Goal: Answer question/provide support: Share knowledge or assist other users

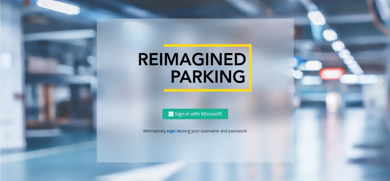
click at [172, 133] on link "sign in" at bounding box center [174, 130] width 14 height 5
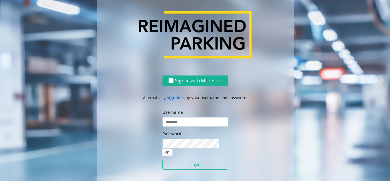
drag, startPoint x: 178, startPoint y: 120, endPoint x: 176, endPoint y: 126, distance: 6.2
click at [177, 124] on div "Username" at bounding box center [195, 118] width 66 height 18
click at [176, 126] on input "text" at bounding box center [195, 122] width 66 height 10
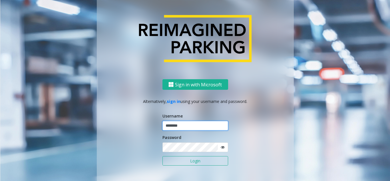
type input "********"
click at [221, 148] on icon at bounding box center [222, 147] width 4 height 4
click at [220, 148] on icon at bounding box center [222, 147] width 4 height 4
click at [220, 147] on icon at bounding box center [222, 147] width 4 height 4
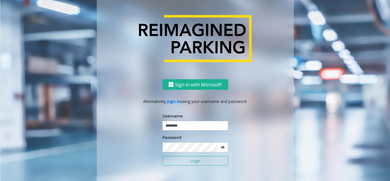
click at [187, 161] on button "Login" at bounding box center [195, 161] width 66 height 10
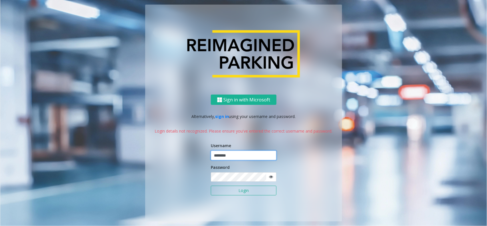
click at [231, 156] on input "********" at bounding box center [244, 155] width 66 height 10
click at [233, 155] on input "********" at bounding box center [244, 155] width 66 height 10
click at [270, 178] on icon at bounding box center [271, 177] width 4 height 4
click at [211, 180] on button "Login" at bounding box center [244, 190] width 66 height 10
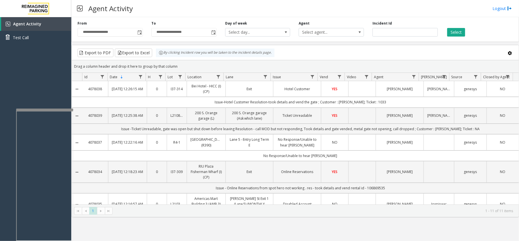
click at [57, 109] on div at bounding box center [44, 109] width 57 height 2
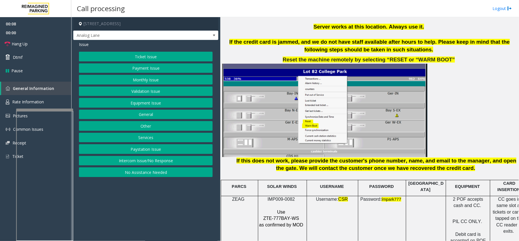
scroll to position [722, 0]
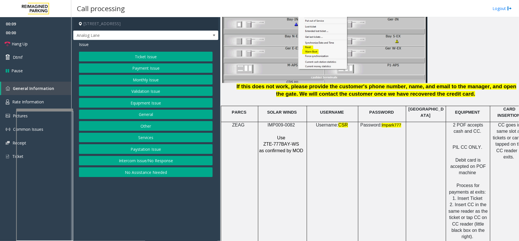
click at [281, 123] on span "IMP009-0082" at bounding box center [281, 125] width 27 height 5
click at [261, 128] on p at bounding box center [282, 131] width 46 height 6
click at [30, 38] on link "Hang Up" at bounding box center [35, 43] width 71 height 13
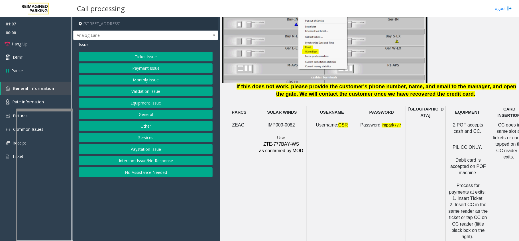
click at [138, 68] on button "Payment Issue" at bounding box center [146, 68] width 134 height 10
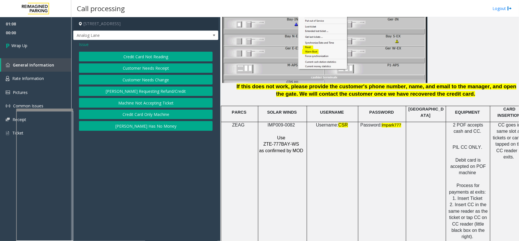
click at [88, 47] on span "Issue" at bounding box center [84, 44] width 10 height 6
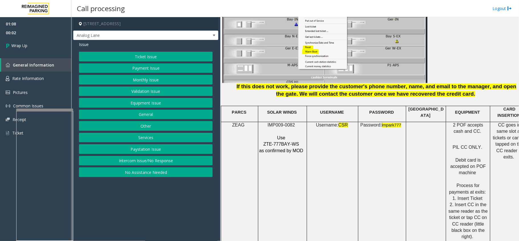
click at [147, 103] on button "Equipment Issue" at bounding box center [146, 103] width 134 height 10
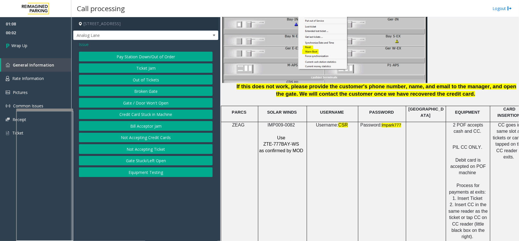
click at [146, 103] on button "Gate / Door Won't Open" at bounding box center [146, 103] width 134 height 10
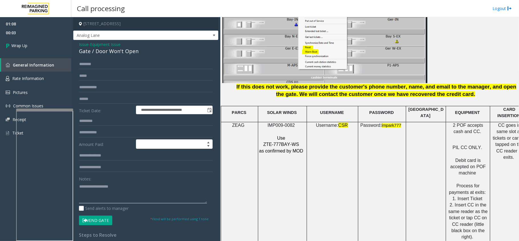
click at [88, 180] on textarea at bounding box center [143, 192] width 128 height 21
click at [115, 53] on div "Gate / Door Won't Open" at bounding box center [146, 51] width 134 height 8
click at [134, 180] on textarea at bounding box center [143, 192] width 128 height 21
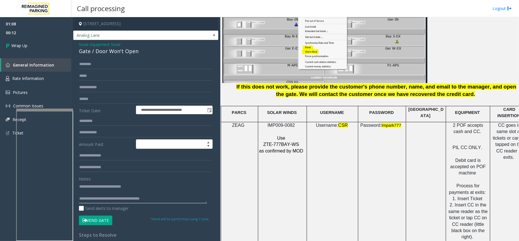
click at [163, 180] on textarea at bounding box center [143, 192] width 128 height 21
type textarea "**********"
click at [49, 43] on link "Wrap Up" at bounding box center [35, 45] width 71 height 17
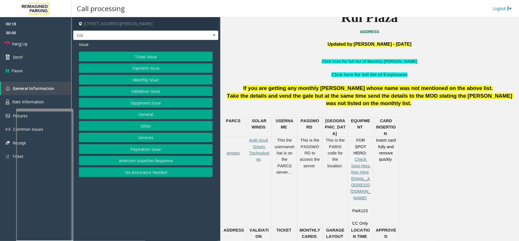
scroll to position [190, 0]
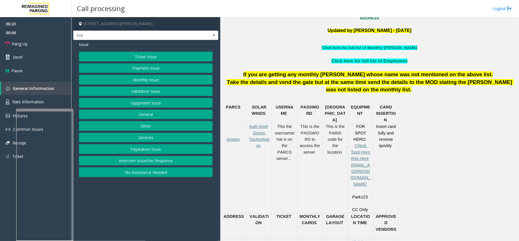
click at [131, 55] on button "Ticket Issue" at bounding box center [146, 57] width 134 height 10
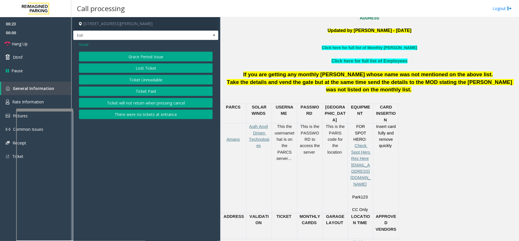
click at [144, 84] on button "Ticket Unreadable" at bounding box center [146, 80] width 134 height 10
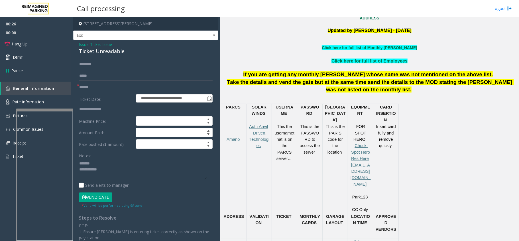
click at [96, 52] on div "Ticket Unreadable" at bounding box center [146, 51] width 134 height 8
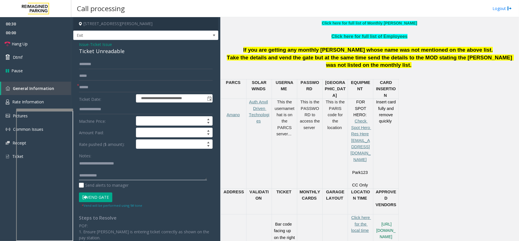
scroll to position [228, 0]
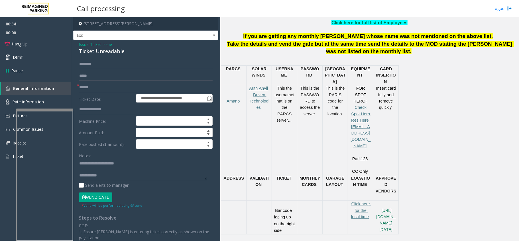
click at [94, 95] on label "Ticket Date:" at bounding box center [106, 98] width 57 height 9
click at [98, 88] on input "text" at bounding box center [146, 87] width 134 height 10
click at [124, 84] on input "text" at bounding box center [146, 87] width 134 height 10
type textarea "**********"
click at [142, 89] on input "text" at bounding box center [146, 87] width 134 height 10
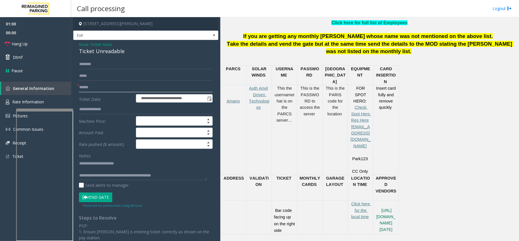
type input "******"
click at [101, 180] on button "Vend Gate" at bounding box center [95, 197] width 33 height 10
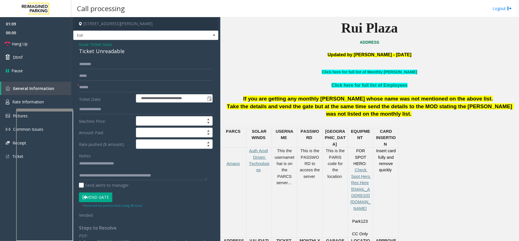
scroll to position [152, 0]
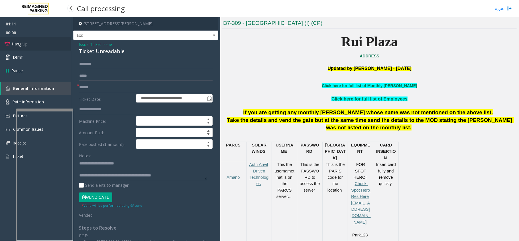
click at [17, 45] on span "Hang Up" at bounding box center [20, 44] width 16 height 6
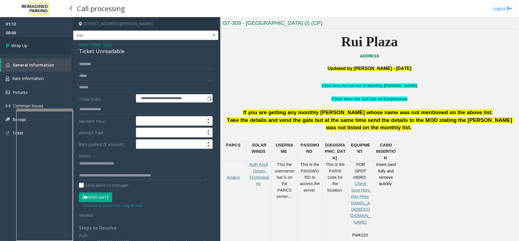
click at [17, 45] on span "Wrap Up" at bounding box center [19, 45] width 16 height 6
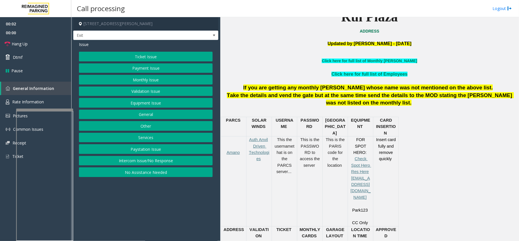
scroll to position [190, 0]
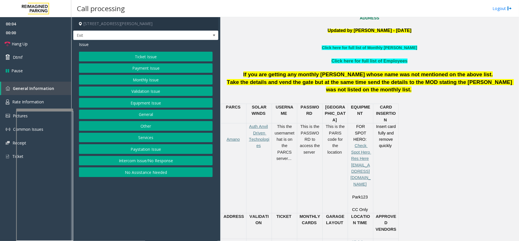
click at [159, 139] on button "Services" at bounding box center [146, 138] width 134 height 10
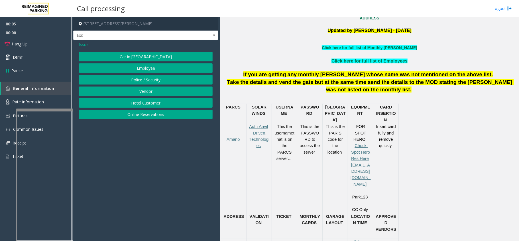
click at [150, 119] on button "Online Reservations" at bounding box center [146, 115] width 134 height 10
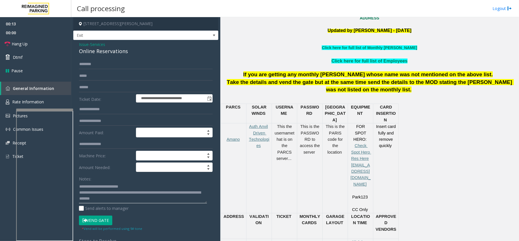
type textarea "**********"
click at [106, 90] on input "text" at bounding box center [146, 87] width 134 height 10
type input "*********"
click at [96, 180] on button "Vend Gate" at bounding box center [95, 220] width 33 height 10
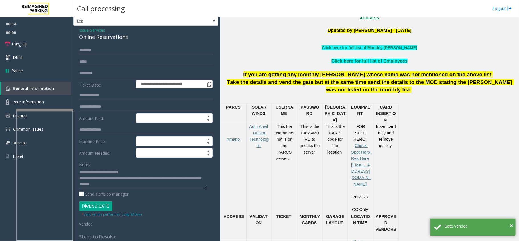
scroll to position [0, 0]
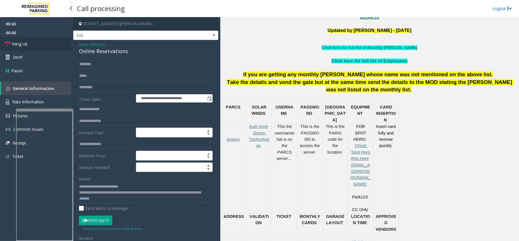
click at [39, 38] on link "Hang Up" at bounding box center [35, 43] width 71 height 13
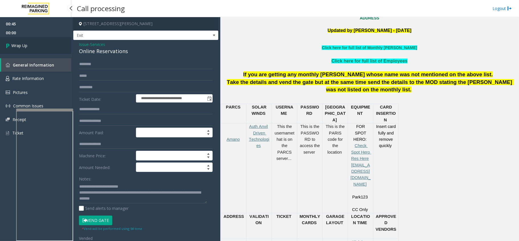
click at [27, 42] on span "Wrap Up" at bounding box center [19, 45] width 16 height 6
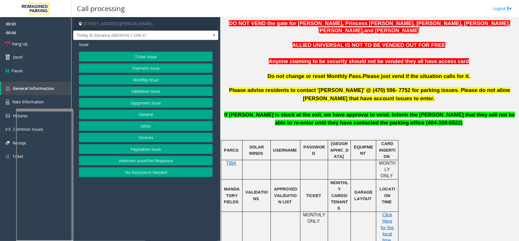
scroll to position [228, 0]
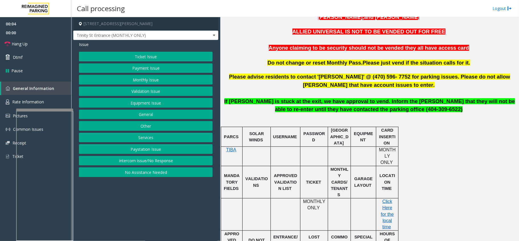
click at [163, 165] on button "Intercom Issue/No Response" at bounding box center [146, 161] width 134 height 10
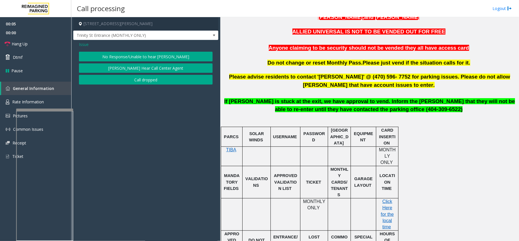
click at [174, 63] on button "[PERSON_NAME] Hear Call Center Agent" at bounding box center [146, 68] width 134 height 10
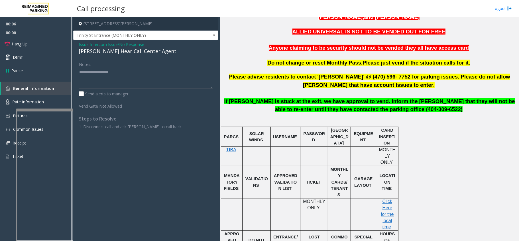
click at [120, 42] on span "Intercom Issue/No Response" at bounding box center [117, 44] width 54 height 6
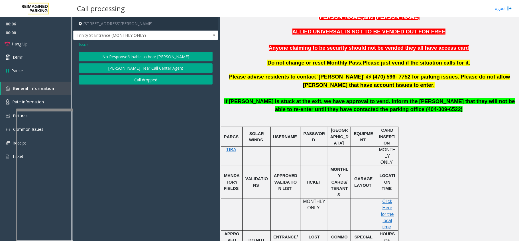
click at [146, 54] on button "No Response/Unable to hear [PERSON_NAME]" at bounding box center [146, 57] width 134 height 10
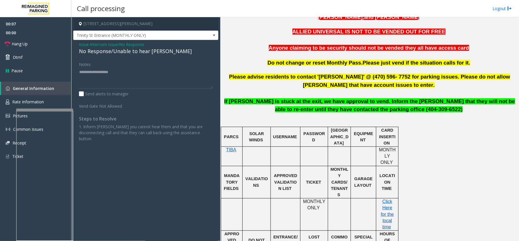
click at [133, 54] on div "No Response/Unable to hear [PERSON_NAME]" at bounding box center [146, 51] width 134 height 8
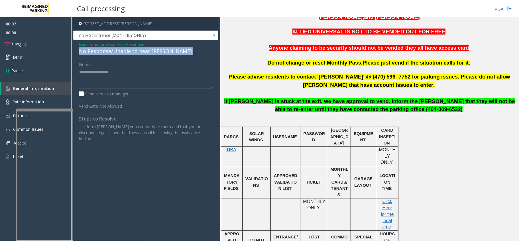
click at [133, 54] on div "No Response/Unable to hear [PERSON_NAME]" at bounding box center [146, 51] width 134 height 8
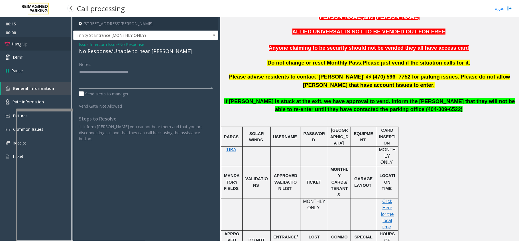
type textarea "**********"
click at [37, 39] on link "Hang Up" at bounding box center [35, 43] width 71 height 13
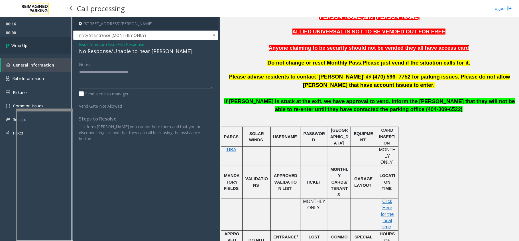
click at [25, 45] on span "Wrap Up" at bounding box center [19, 45] width 16 height 6
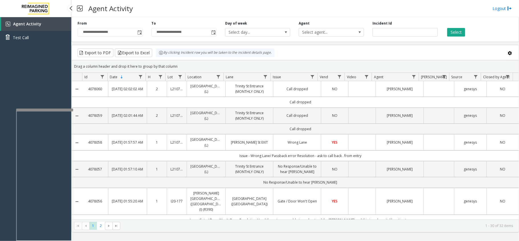
click at [27, 84] on div "Agent Activity Test Call" at bounding box center [35, 137] width 71 height 241
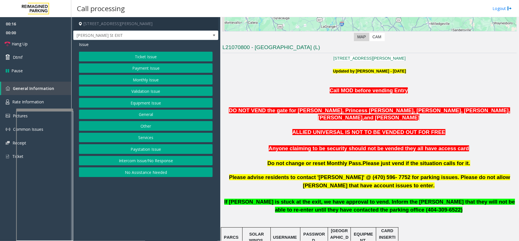
scroll to position [114, 0]
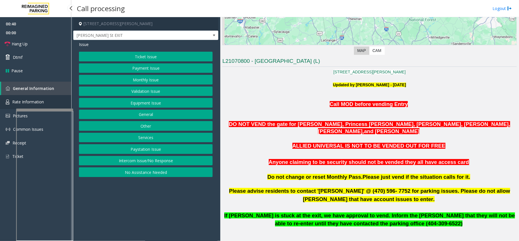
click at [29, 98] on link "Rate Information" at bounding box center [35, 102] width 71 height 14
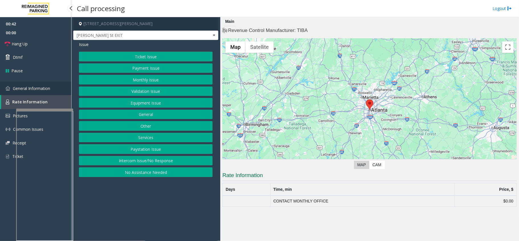
click at [38, 90] on link "General Information" at bounding box center [35, 88] width 71 height 13
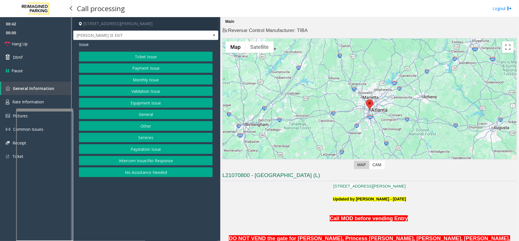
click at [38, 90] on link "General Information" at bounding box center [36, 88] width 70 height 13
click at [35, 100] on span "Rate Information" at bounding box center [28, 101] width 32 height 5
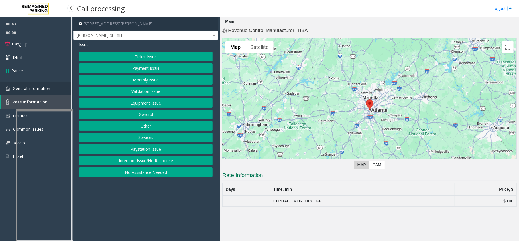
click at [38, 91] on link "General Information" at bounding box center [35, 88] width 71 height 13
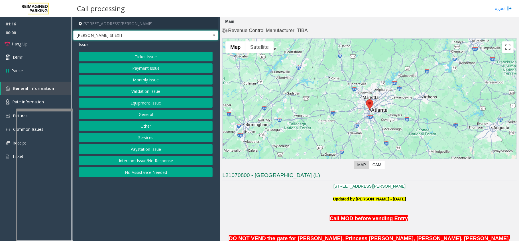
click at [208, 37] on span "[PERSON_NAME] St EXIT" at bounding box center [145, 36] width 145 height 10
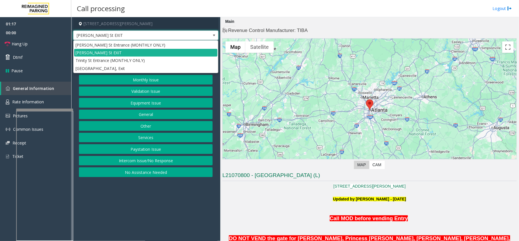
click at [208, 37] on span "[PERSON_NAME] St EXIT" at bounding box center [145, 36] width 145 height 10
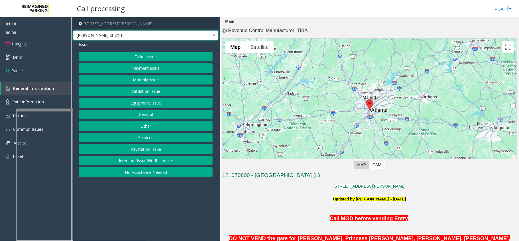
click at [208, 37] on span "[PERSON_NAME] St EXIT" at bounding box center [145, 36] width 145 height 10
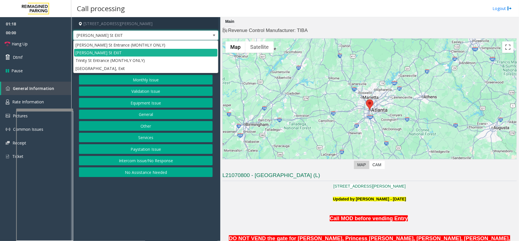
click at [208, 37] on span "[PERSON_NAME] St EXIT" at bounding box center [145, 36] width 145 height 10
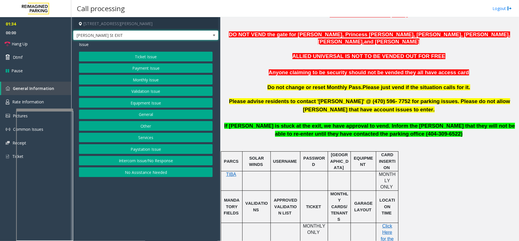
scroll to position [190, 0]
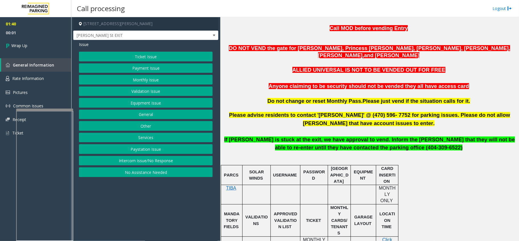
click at [140, 100] on button "Equipment Issue" at bounding box center [146, 103] width 134 height 10
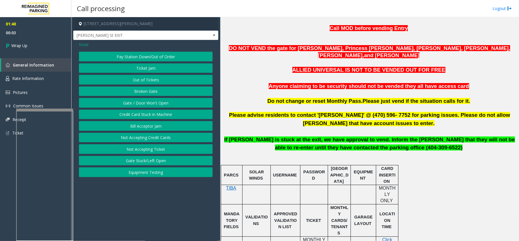
click at [82, 46] on span "Issue" at bounding box center [84, 44] width 10 height 6
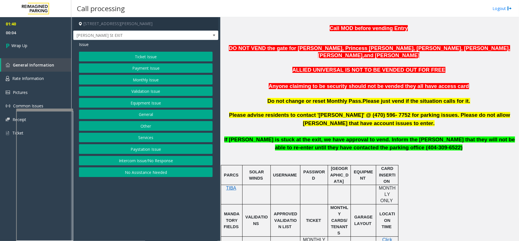
click at [158, 80] on button "Monthly Issue" at bounding box center [146, 80] width 134 height 10
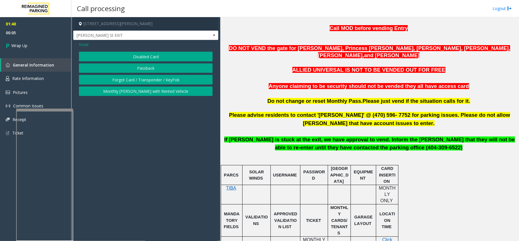
click at [147, 63] on button "Passback" at bounding box center [146, 68] width 134 height 10
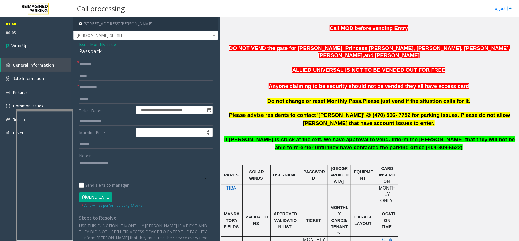
click at [127, 67] on input "text" at bounding box center [146, 64] width 134 height 10
type input "**"
click at [121, 87] on input "text" at bounding box center [146, 87] width 134 height 10
type input "**"
click at [85, 54] on div "Passback" at bounding box center [146, 51] width 134 height 8
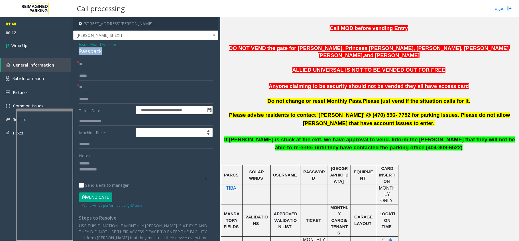
click at [85, 54] on div "Passback" at bounding box center [146, 51] width 134 height 8
click at [120, 173] on textarea at bounding box center [143, 169] width 128 height 21
click at [120, 176] on textarea at bounding box center [143, 169] width 128 height 21
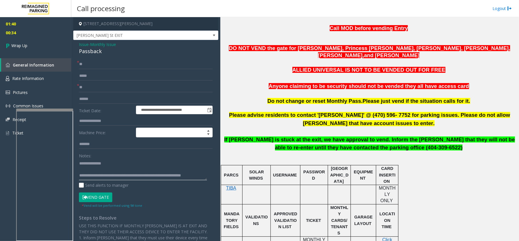
scroll to position [4, 0]
type textarea "**********"
click at [64, 48] on link "Wrap Up" at bounding box center [35, 45] width 71 height 17
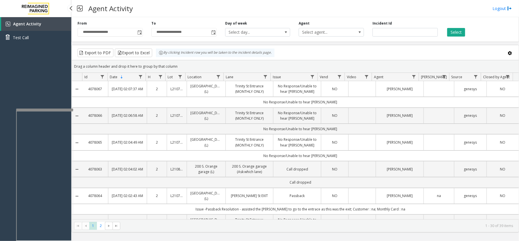
click at [52, 80] on div "Agent Activity Test Call" at bounding box center [35, 137] width 71 height 241
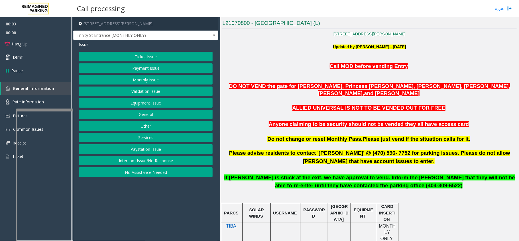
scroll to position [190, 0]
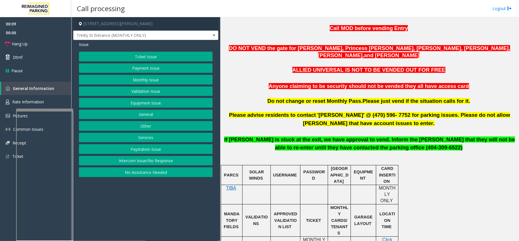
click at [165, 160] on button "Intercom Issue/No Response" at bounding box center [146, 161] width 134 height 10
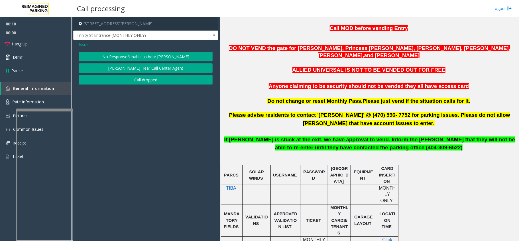
click at [163, 51] on div "Issue No Response/Unable to hear [PERSON_NAME] Cannot Hear Call Center Agent Ca…" at bounding box center [145, 63] width 145 height 47
click at [153, 58] on button "No Response/Unable to hear [PERSON_NAME]" at bounding box center [146, 57] width 134 height 10
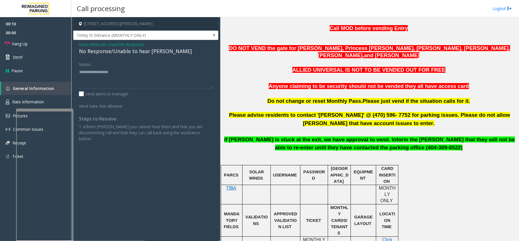
click at [145, 54] on div "No Response/Unable to hear [PERSON_NAME]" at bounding box center [146, 51] width 134 height 8
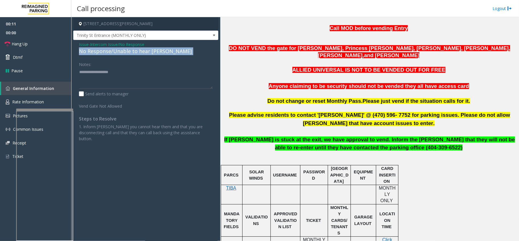
click at [145, 54] on div "No Response/Unable to hear [PERSON_NAME]" at bounding box center [146, 51] width 134 height 8
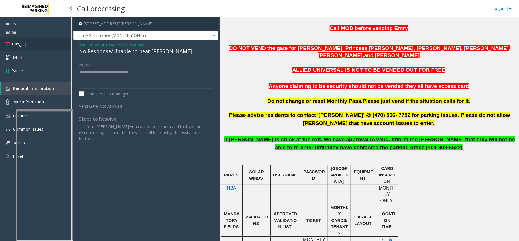
type textarea "**********"
click at [62, 42] on link "Hang Up" at bounding box center [35, 43] width 71 height 13
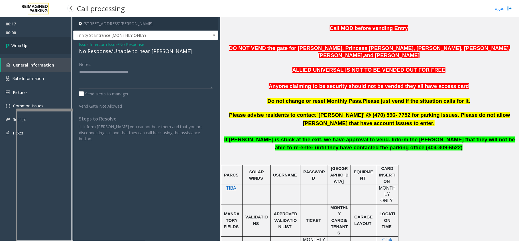
click at [52, 46] on link "Wrap Up" at bounding box center [35, 45] width 71 height 17
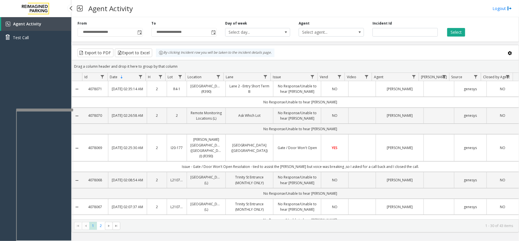
click at [38, 61] on div "Agent Activity Test Call" at bounding box center [35, 137] width 71 height 241
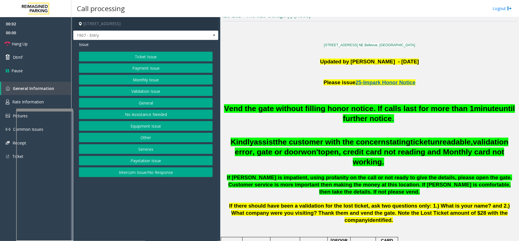
scroll to position [190, 0]
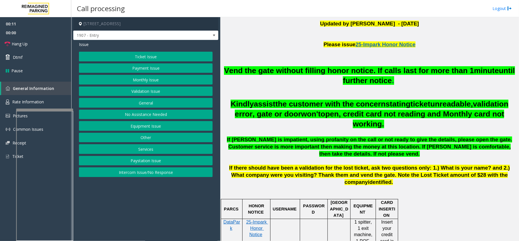
drag, startPoint x: 155, startPoint y: 171, endPoint x: 150, endPoint y: 95, distance: 76.6
click at [155, 172] on button "Intercom Issue/No Response" at bounding box center [146, 172] width 134 height 10
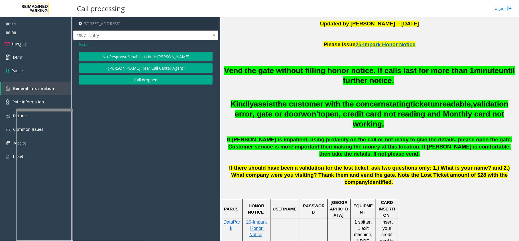
click at [149, 57] on button "No Response/Unable to hear [PERSON_NAME]" at bounding box center [146, 57] width 134 height 10
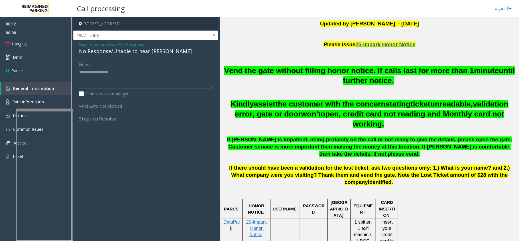
click at [135, 53] on div "No Response/Unable to hear [PERSON_NAME]" at bounding box center [146, 51] width 134 height 8
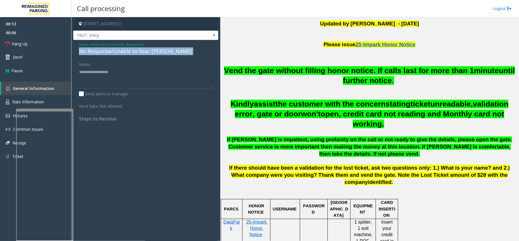
click at [135, 53] on div "No Response/Unable to hear [PERSON_NAME]" at bounding box center [146, 51] width 134 height 8
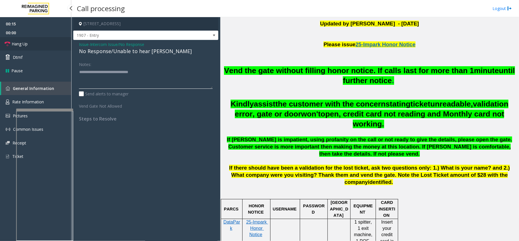
type textarea "**********"
click at [31, 40] on link "Hang Up" at bounding box center [35, 43] width 71 height 13
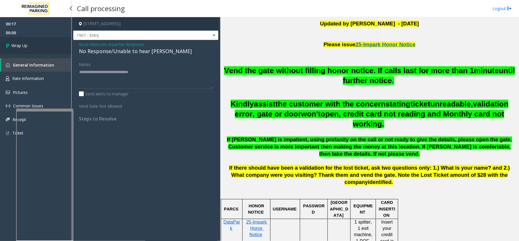
click at [26, 43] on span "Wrap Up" at bounding box center [19, 45] width 16 height 6
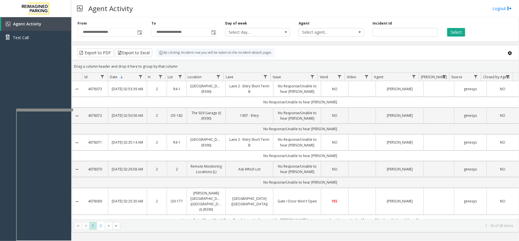
click at [144, 7] on div "Agent Activity Logout" at bounding box center [295, 8] width 448 height 17
